Goal: Obtain resource: Obtain resource

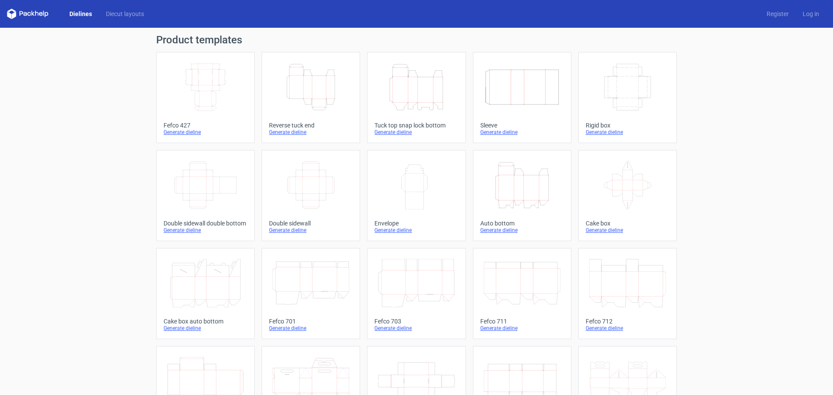
scroll to position [43, 0]
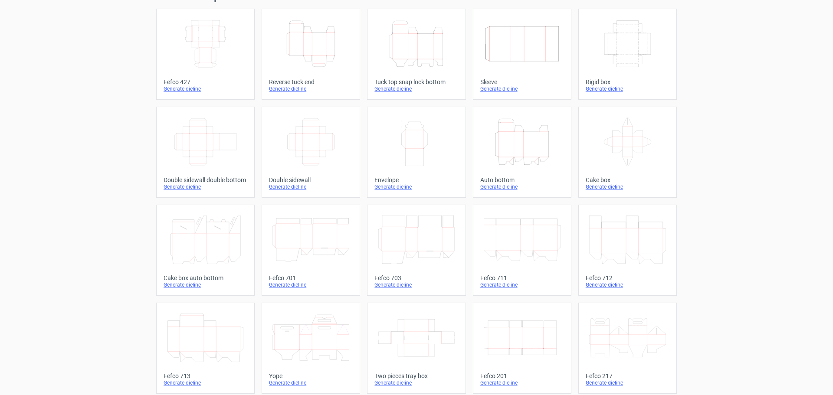
click at [424, 59] on icon "Height Depth Width" at bounding box center [416, 44] width 77 height 49
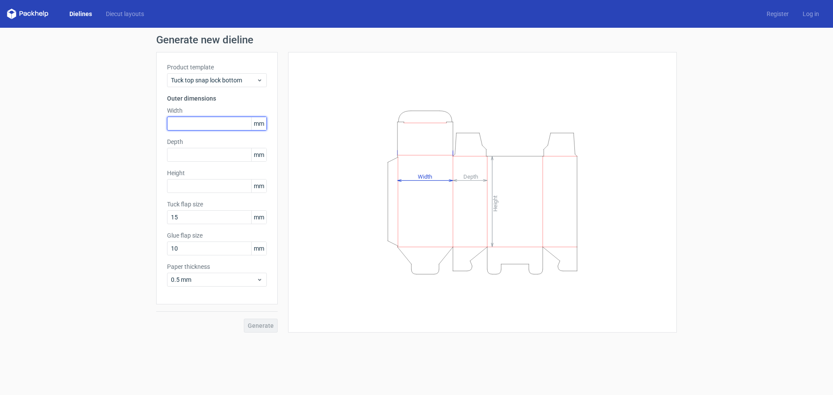
click at [230, 127] on input "text" at bounding box center [217, 124] width 100 height 14
type input "113"
type input "41"
type input "285"
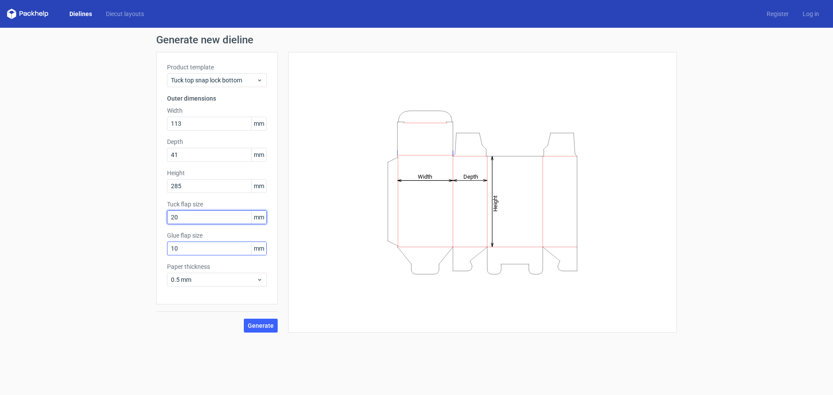
type input "20"
click at [254, 328] on span "Generate" at bounding box center [261, 326] width 26 height 6
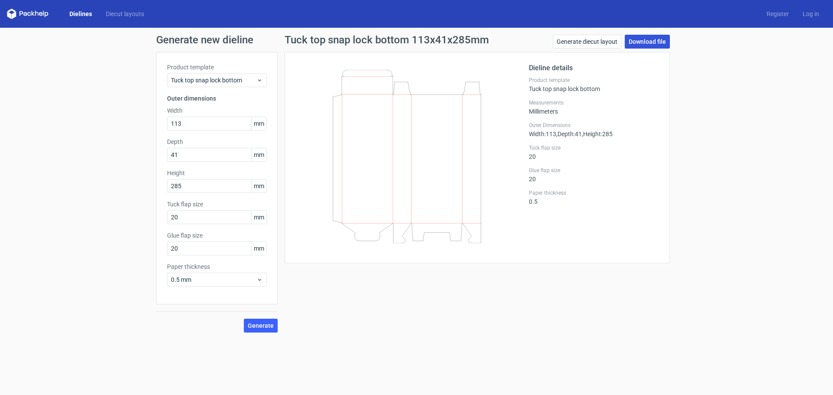
click at [657, 39] on link "Download file" at bounding box center [647, 42] width 45 height 14
